Goal: Task Accomplishment & Management: Manage account settings

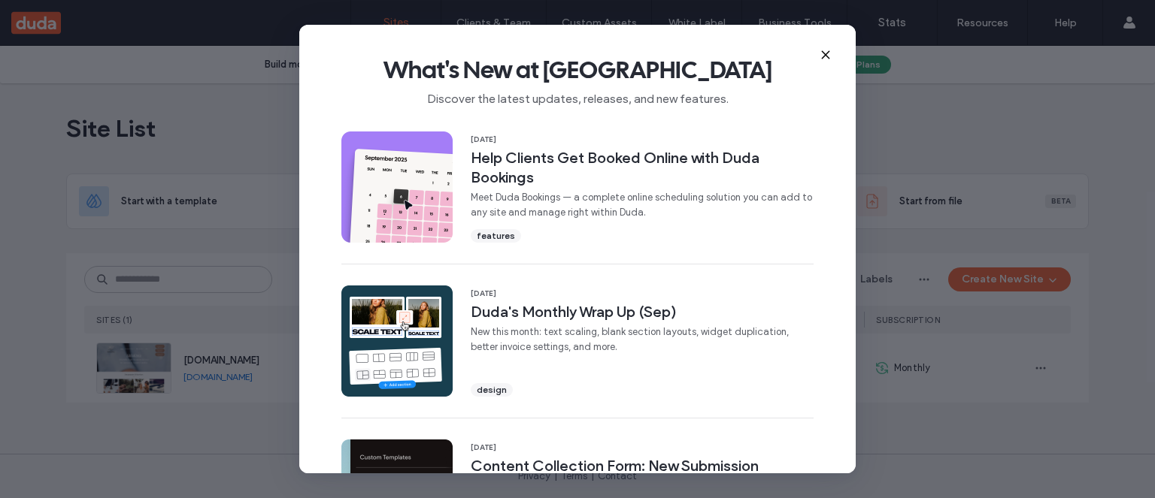
click at [827, 50] on icon at bounding box center [825, 55] width 12 height 12
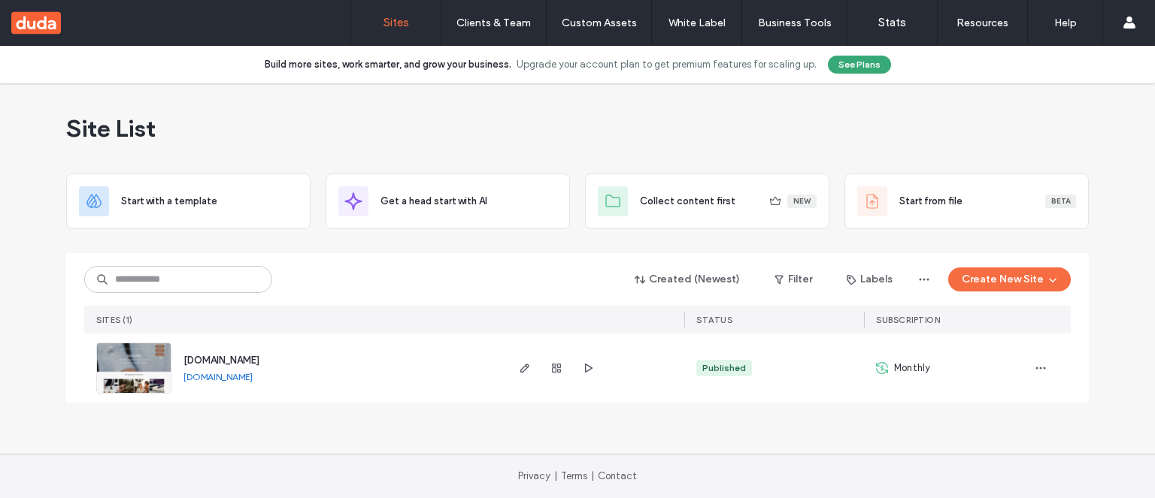
click at [203, 363] on span "[DOMAIN_NAME]" at bounding box center [221, 360] width 76 height 11
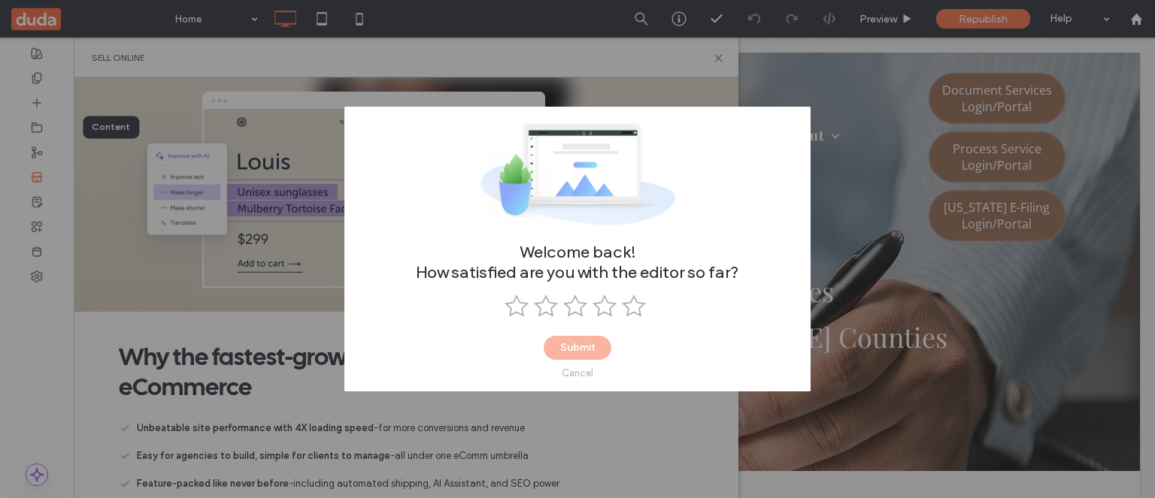
click at [292, 201] on div "Welcome back! How satisfied are you with the editor so far? Submit Cancel" at bounding box center [577, 249] width 1155 height 498
click at [580, 371] on div "Cancel" at bounding box center [578, 373] width 32 height 11
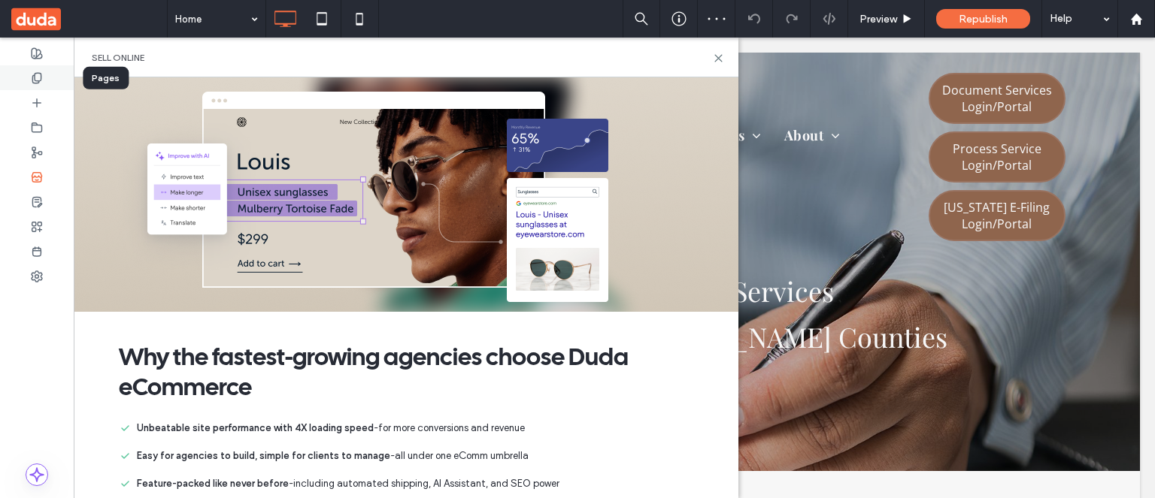
click at [33, 72] on icon at bounding box center [37, 78] width 12 height 12
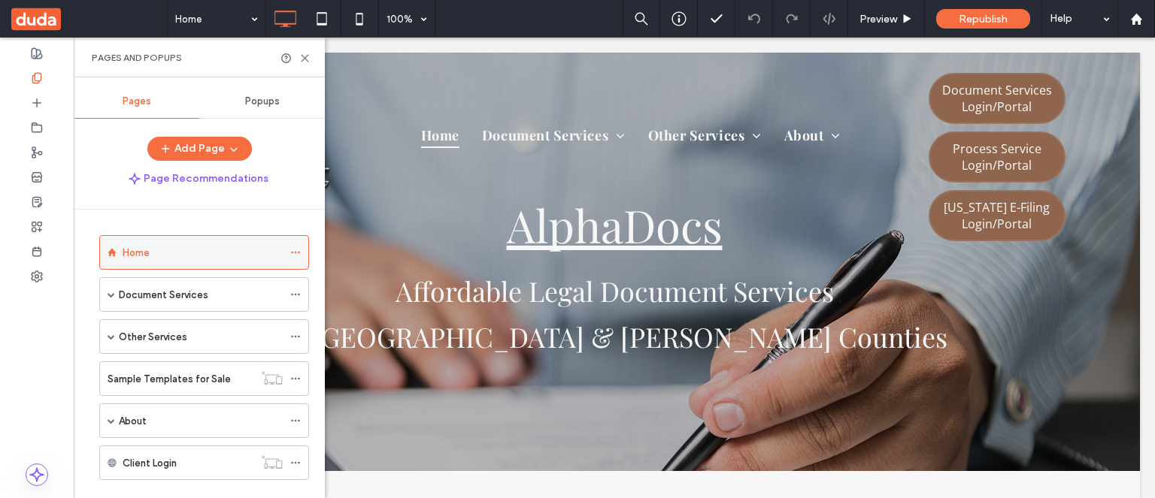
scroll to position [24, 0]
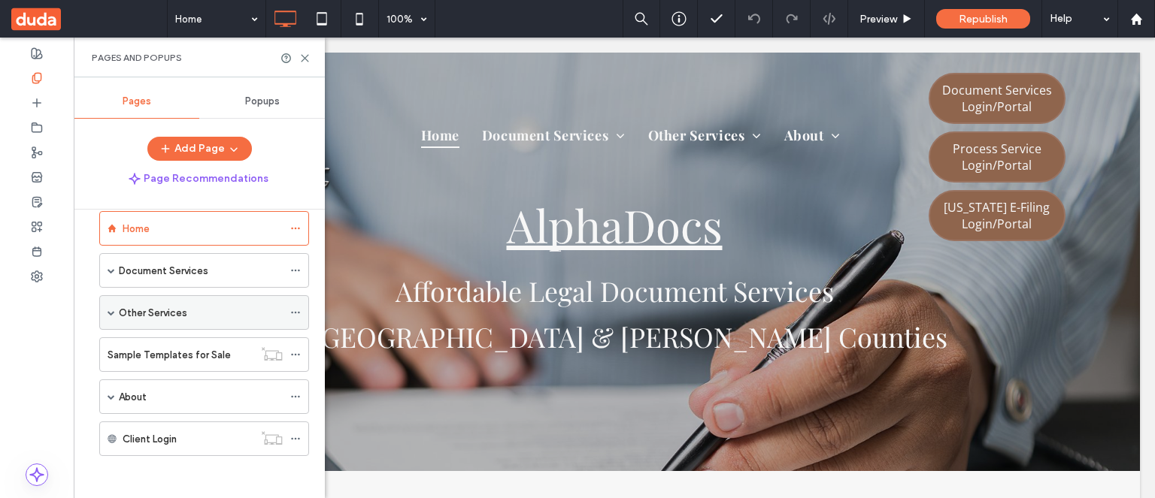
click at [111, 309] on span at bounding box center [112, 313] width 8 height 8
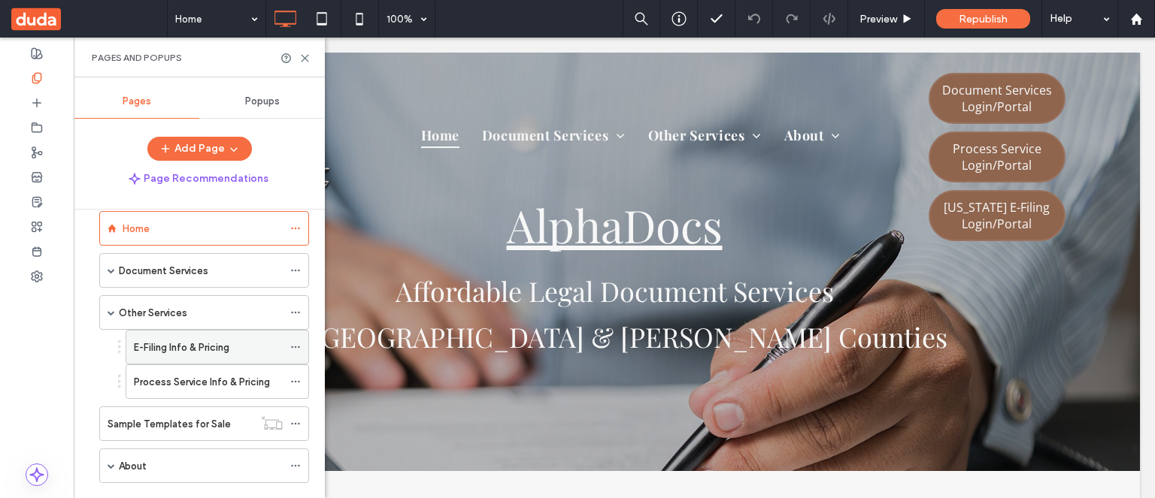
click at [256, 345] on div "E-Filing Info & Pricing" at bounding box center [208, 348] width 149 height 16
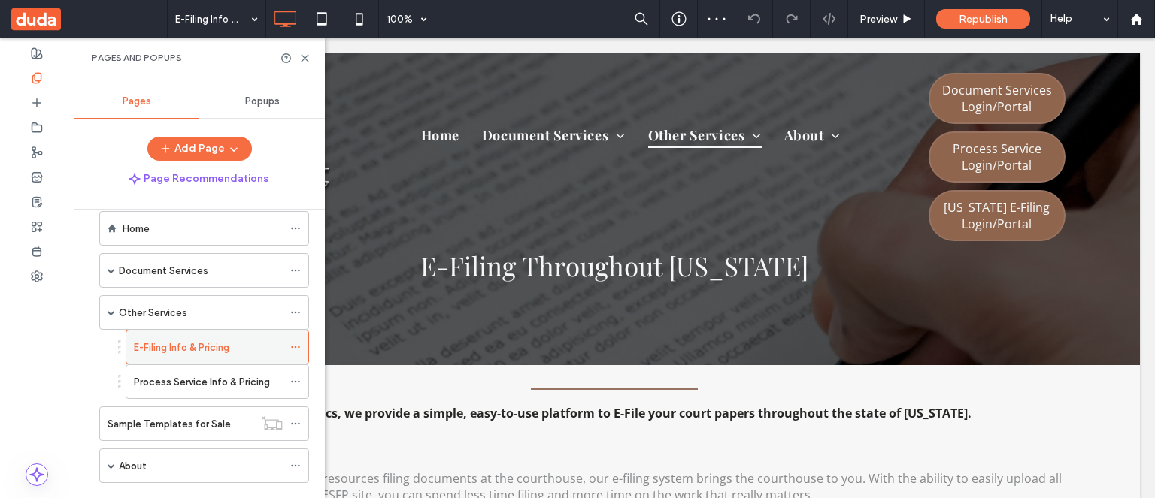
click at [295, 347] on use at bounding box center [295, 348] width 8 height 2
drag, startPoint x: 310, startPoint y: 47, endPoint x: 304, endPoint y: 53, distance: 8.0
click at [307, 49] on div "Pages and Popups" at bounding box center [199, 58] width 251 height 40
click at [306, 59] on icon at bounding box center [304, 58] width 11 height 11
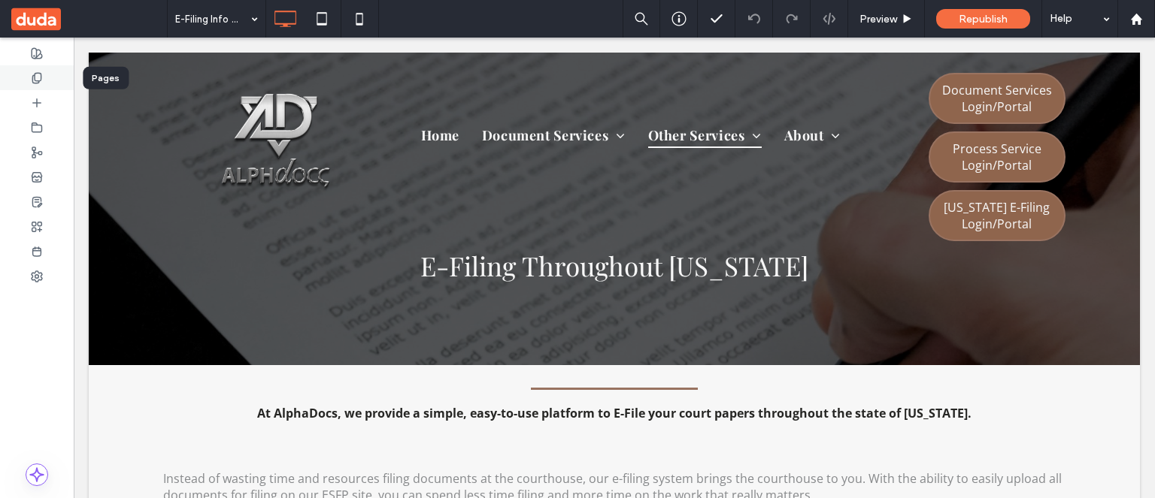
click at [38, 70] on div at bounding box center [37, 77] width 74 height 25
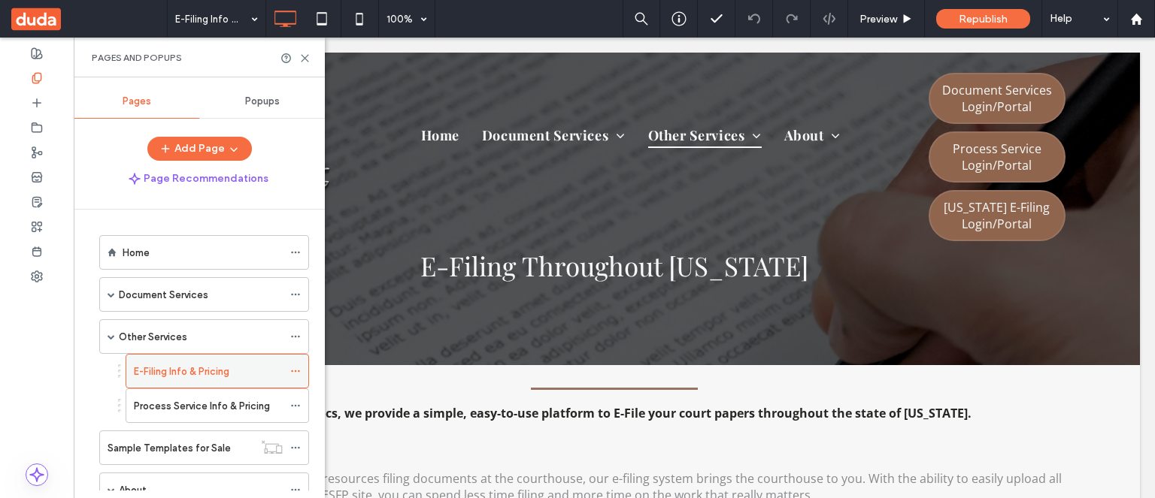
click at [298, 371] on use at bounding box center [295, 372] width 8 height 2
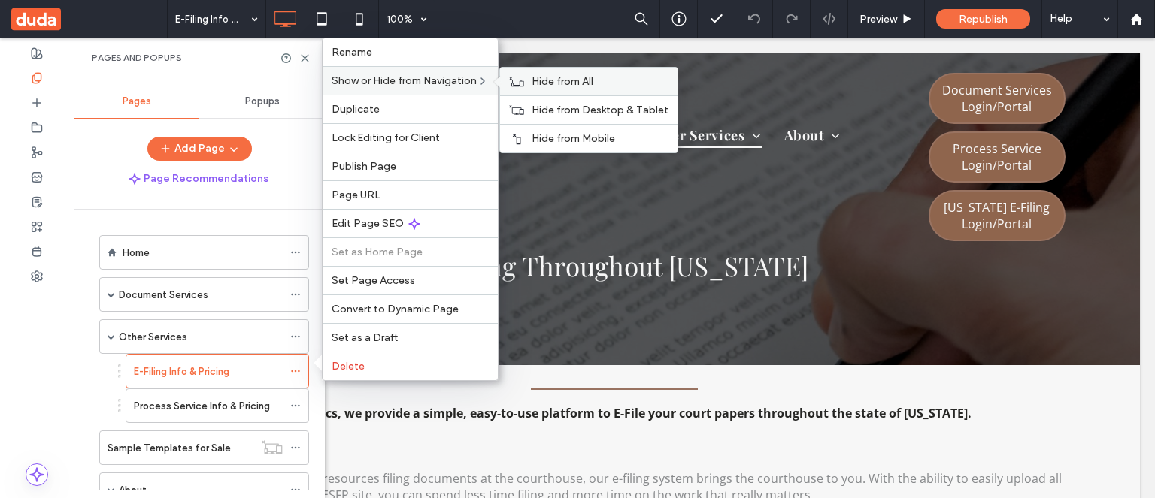
click at [530, 85] on div "Hide from All" at bounding box center [588, 82] width 177 height 28
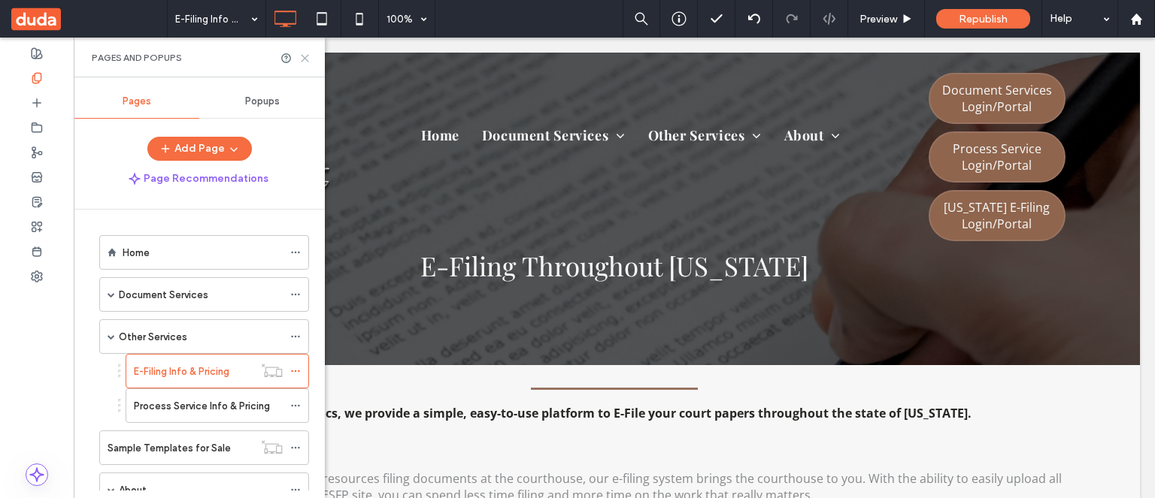
click at [308, 59] on icon at bounding box center [304, 58] width 11 height 11
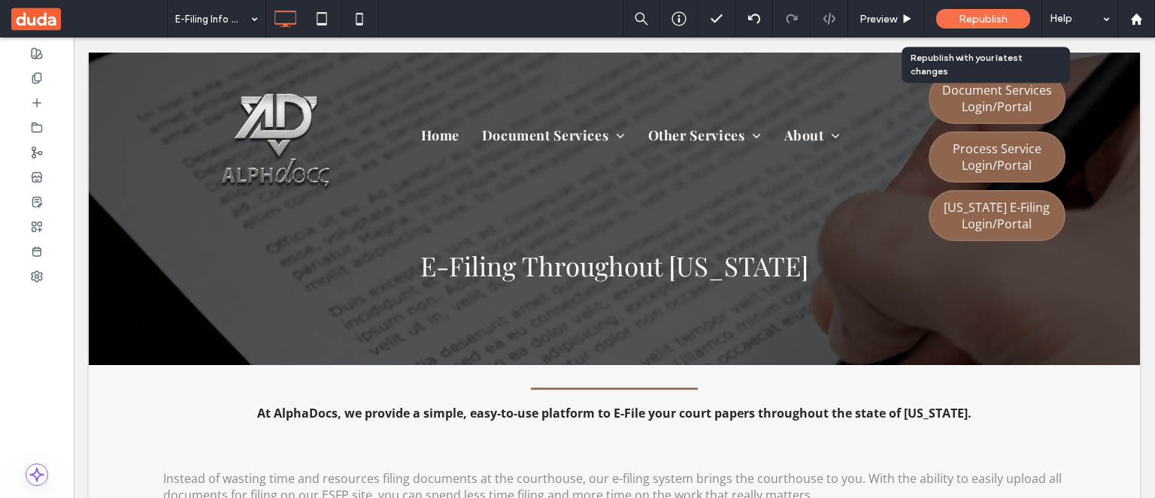
click at [1001, 19] on span "Republish" at bounding box center [982, 19] width 49 height 13
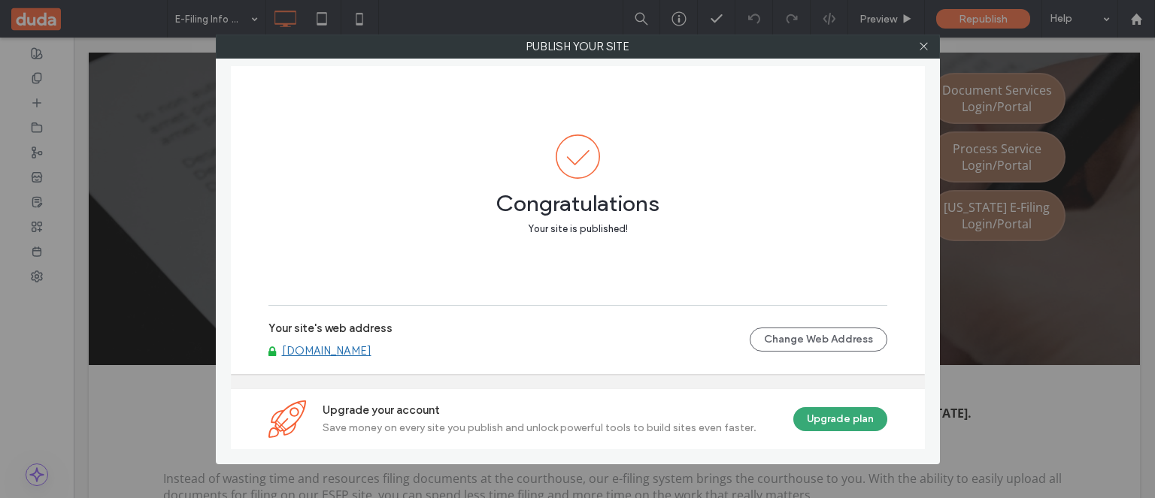
click at [47, 398] on div "Publish your site Congratulations Your site is published! Your site's web addre…" at bounding box center [577, 249] width 1155 height 498
click at [176, 429] on div "Publish your site Congratulations Your site is published! Your site's web addre…" at bounding box center [577, 249] width 1155 height 498
click at [925, 44] on icon at bounding box center [923, 46] width 11 height 11
